Goal: Obtain resource: Obtain resource

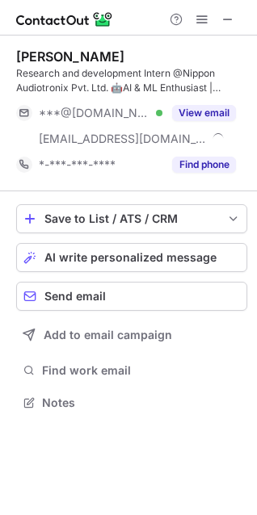
scroll to position [391, 257]
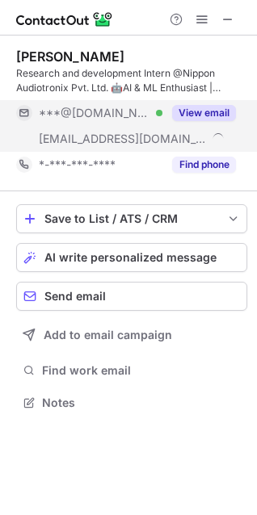
click at [207, 112] on button "View email" at bounding box center [204, 113] width 64 height 16
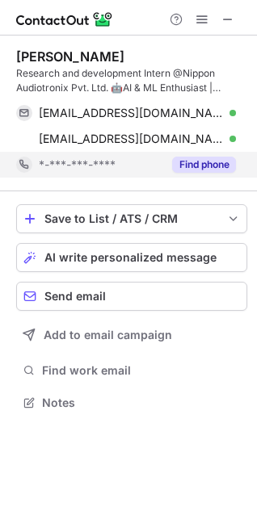
click at [209, 163] on button "Find phone" at bounding box center [204, 165] width 64 height 16
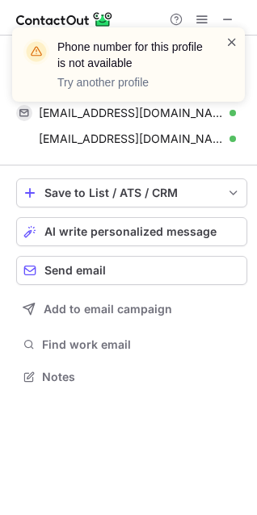
scroll to position [365, 257]
click at [232, 49] on span at bounding box center [231, 42] width 13 height 16
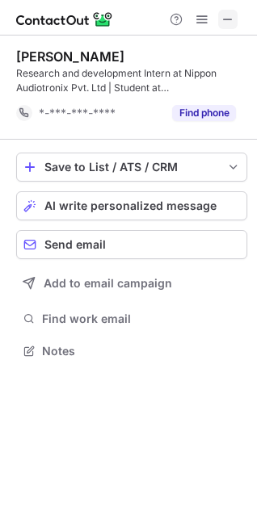
click at [228, 16] on span at bounding box center [227, 19] width 13 height 13
